Goal: Information Seeking & Learning: Learn about a topic

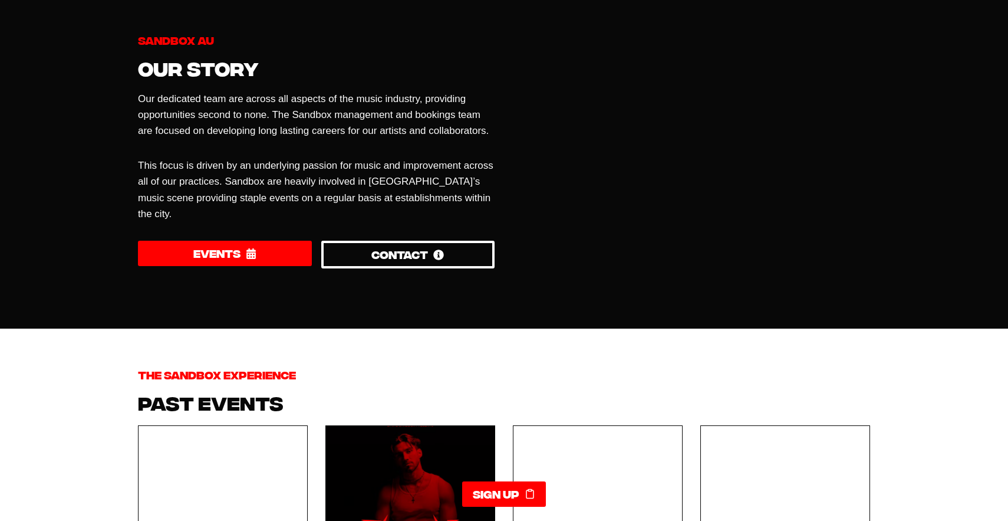
scroll to position [635, 0]
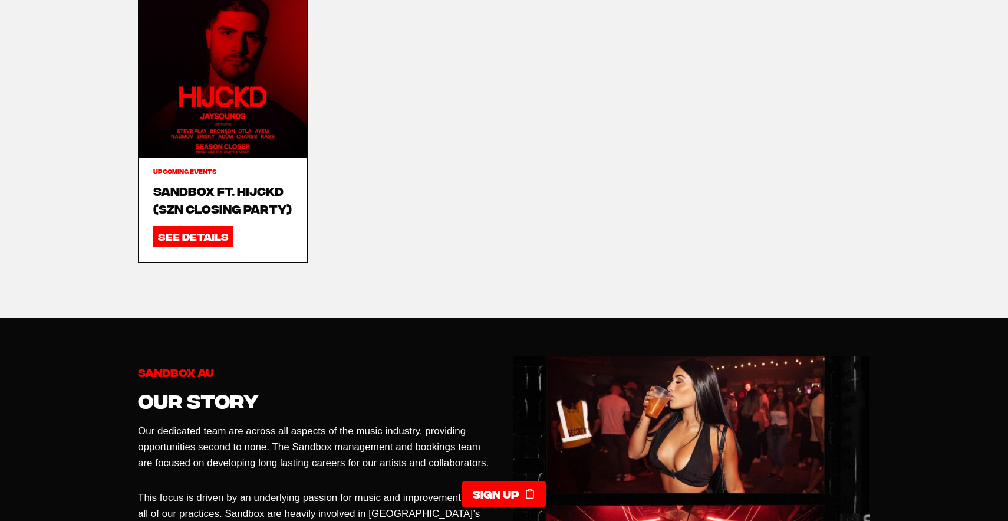
click at [222, 195] on link "Sandbox ft. HIJCKD (SZN CLOSING PARTY)" at bounding box center [222, 199] width 139 height 35
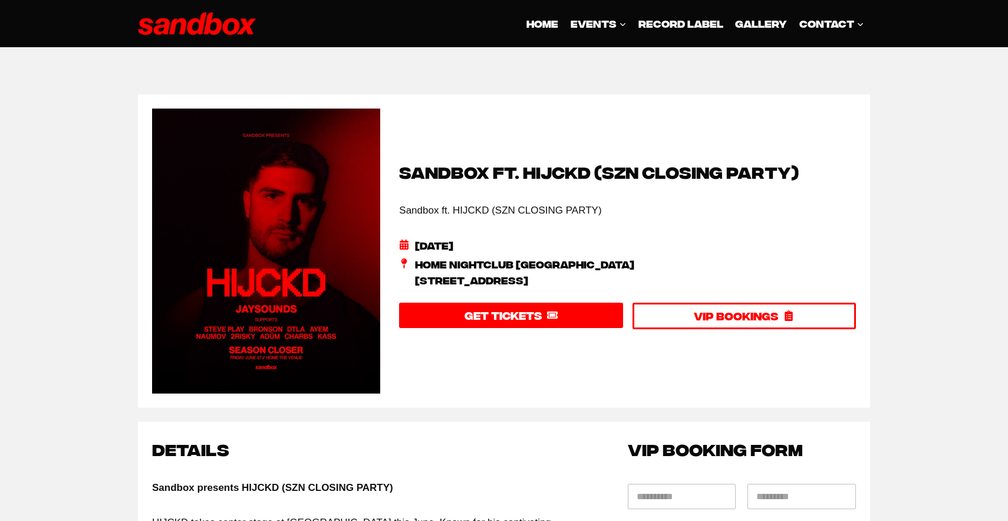
click at [557, 167] on h2 "Sandbox ft. HIJCKD (SZN CLOSING PARTY)" at bounding box center [627, 171] width 457 height 25
copy h2 "HIJCKD"
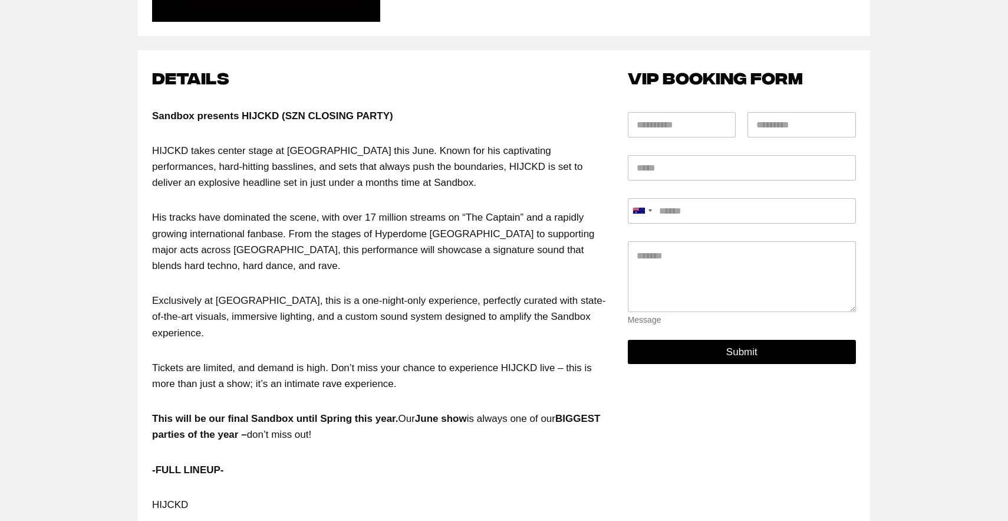
scroll to position [425, 0]
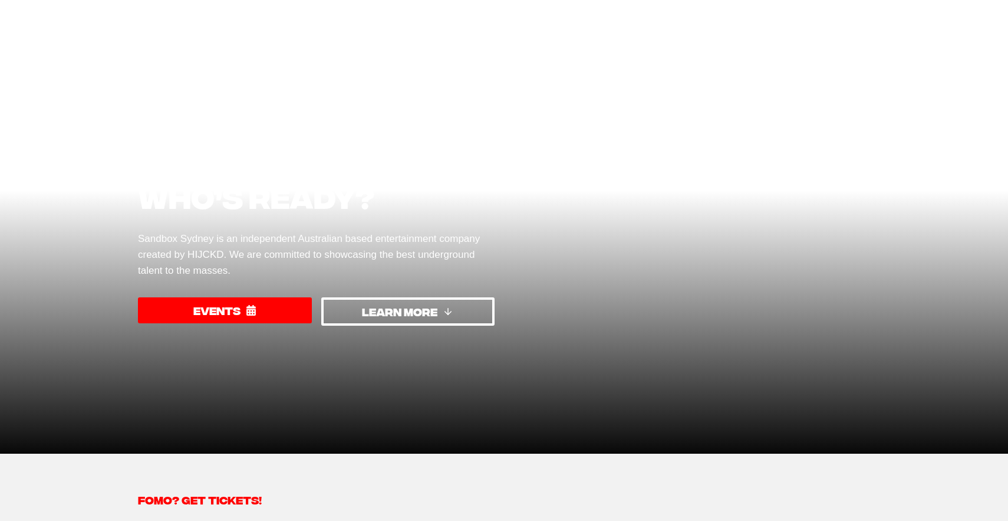
scroll to position [111, 0]
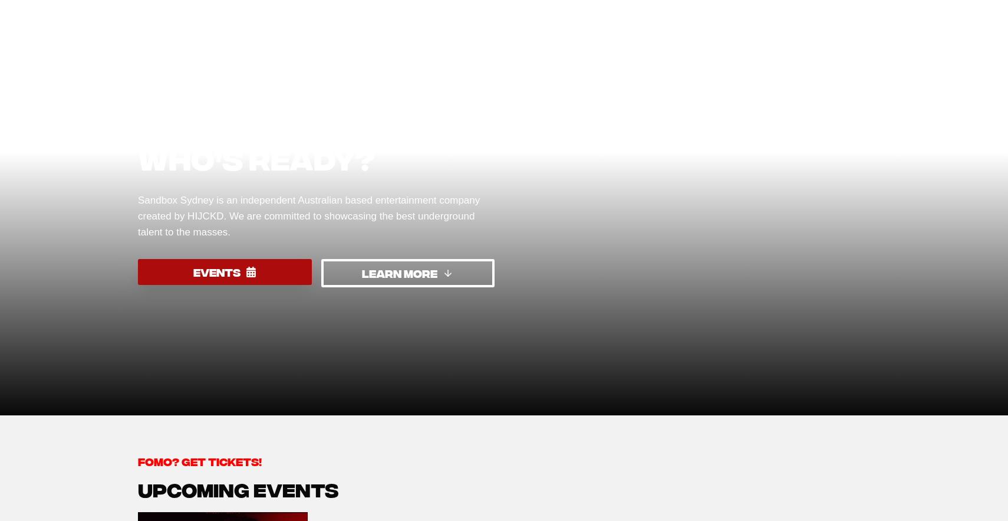
click at [268, 271] on link "EVENTS" at bounding box center [225, 271] width 174 height 25
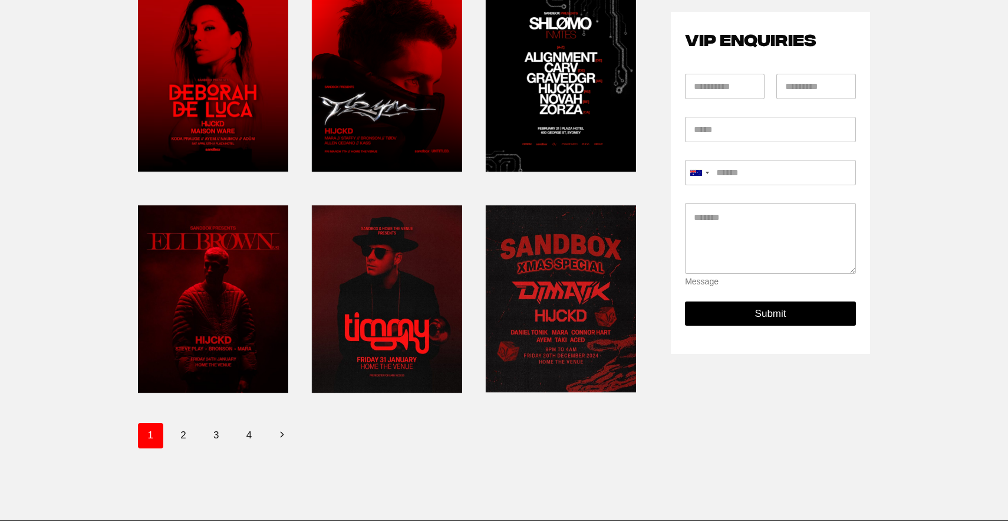
scroll to position [408, 0]
